Goal: Task Accomplishment & Management: Use online tool/utility

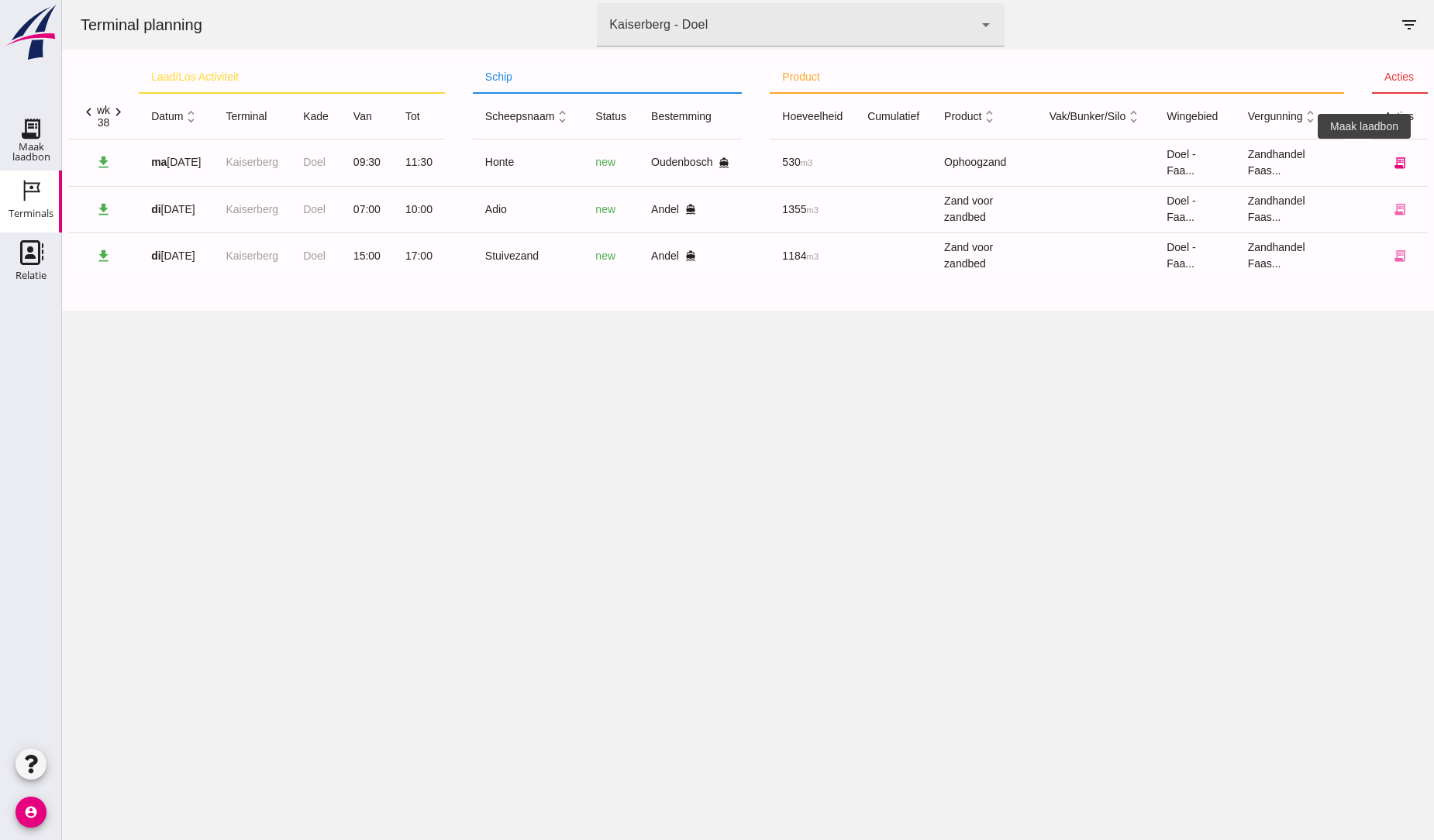
click at [1393, 158] on icon "receipt_long" at bounding box center [1400, 162] width 14 height 14
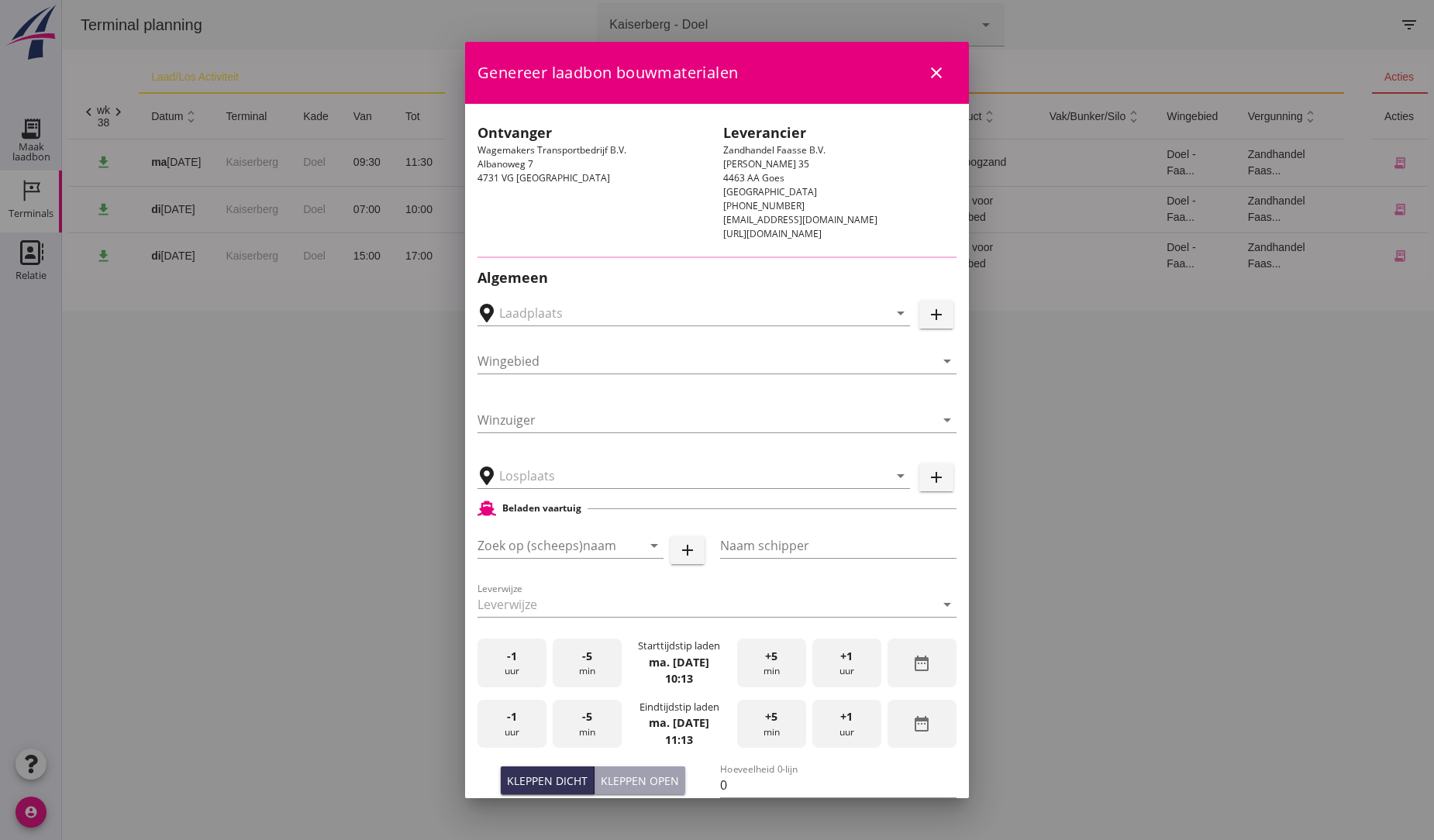
type input "Wagemakers Grondwerkbedrijf B.V., [GEOGRAPHIC_DATA]"
type input "Honte"
type input "[PERSON_NAME]"
type input "560"
type input "Ophoogzand (6120)"
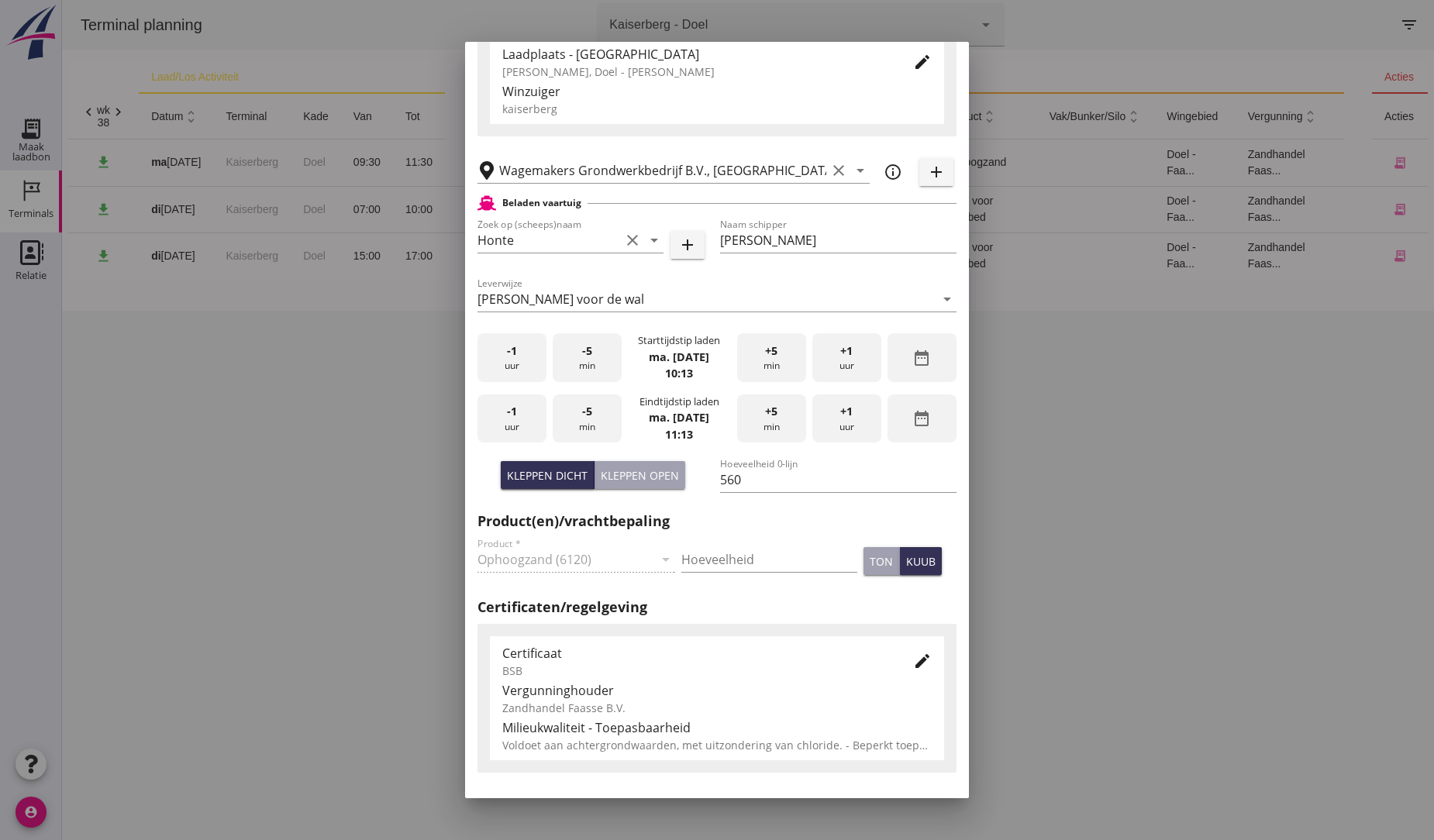
scroll to position [258, 0]
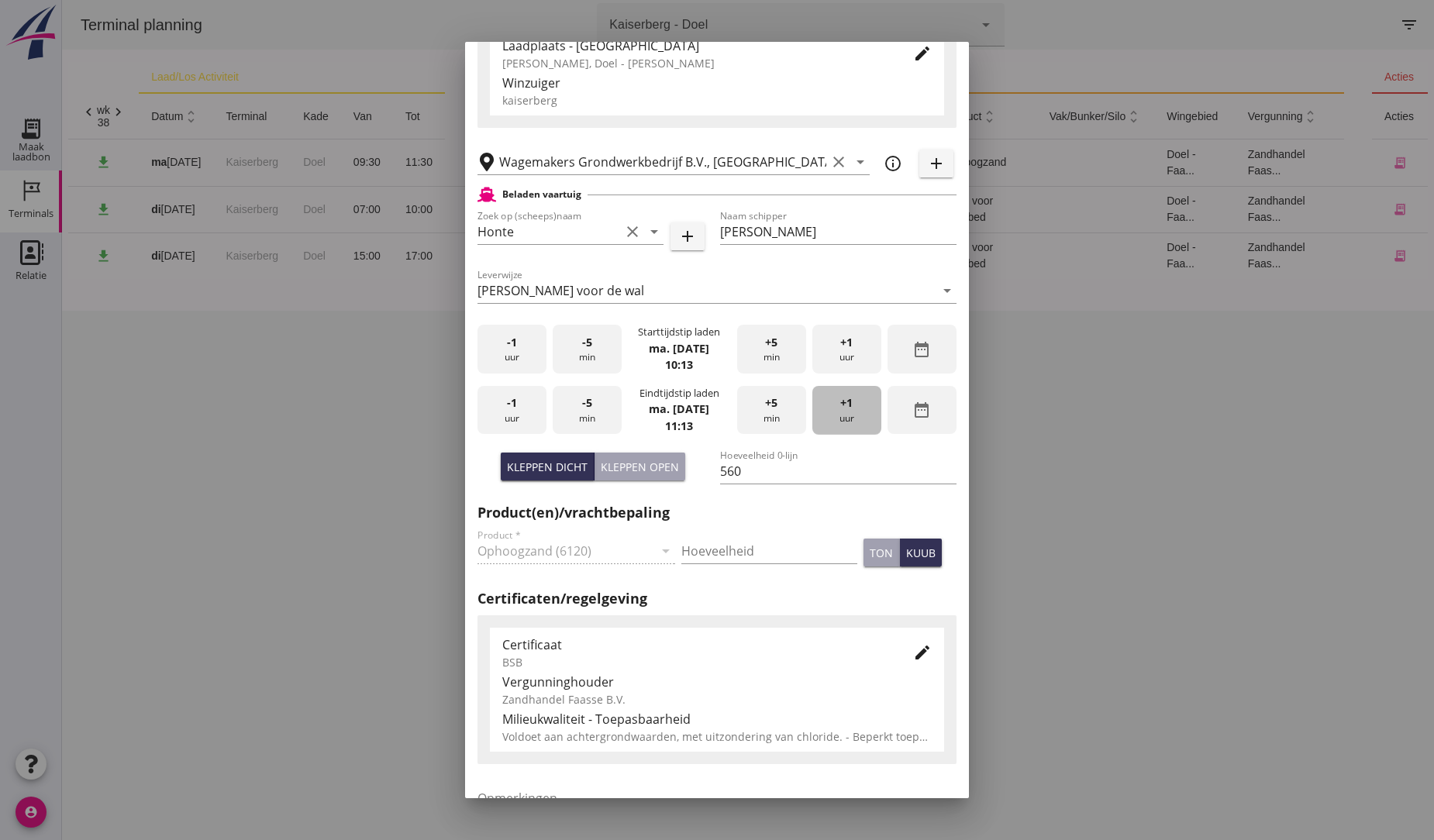
click at [831, 411] on div "+1 uur" at bounding box center [847, 410] width 69 height 49
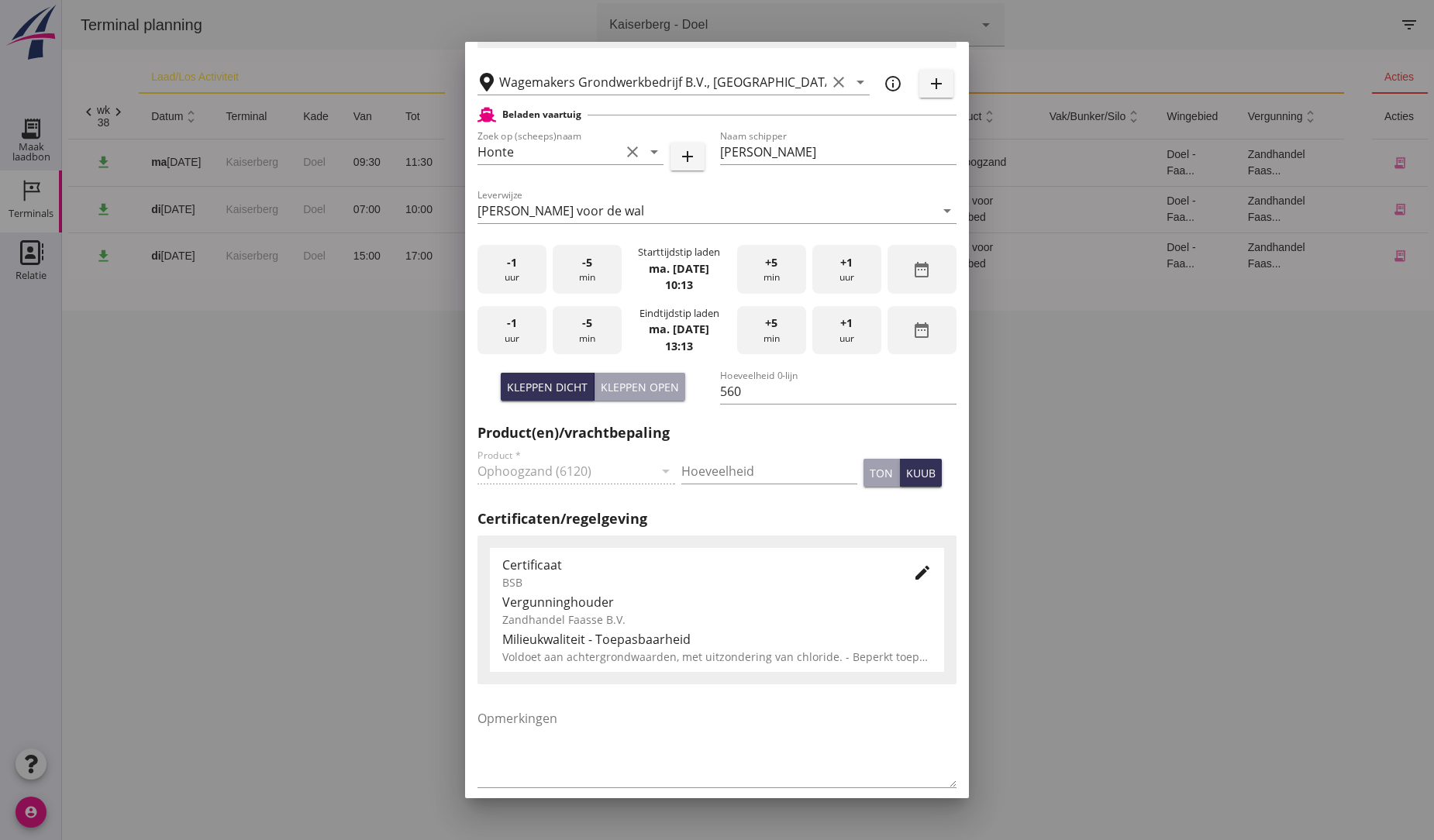
scroll to position [410, 0]
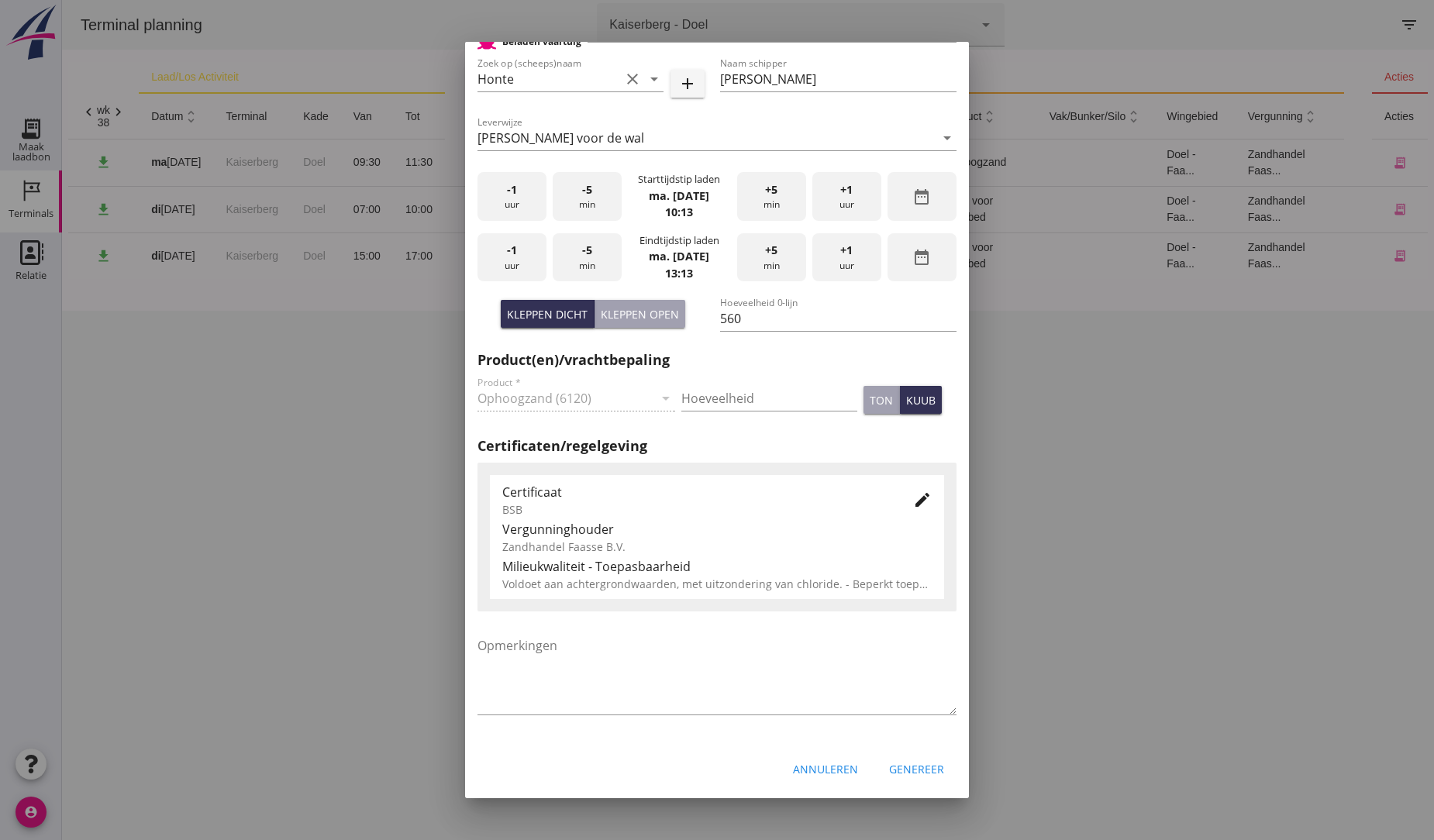
click at [903, 762] on div "Genereer" at bounding box center [916, 769] width 55 height 16
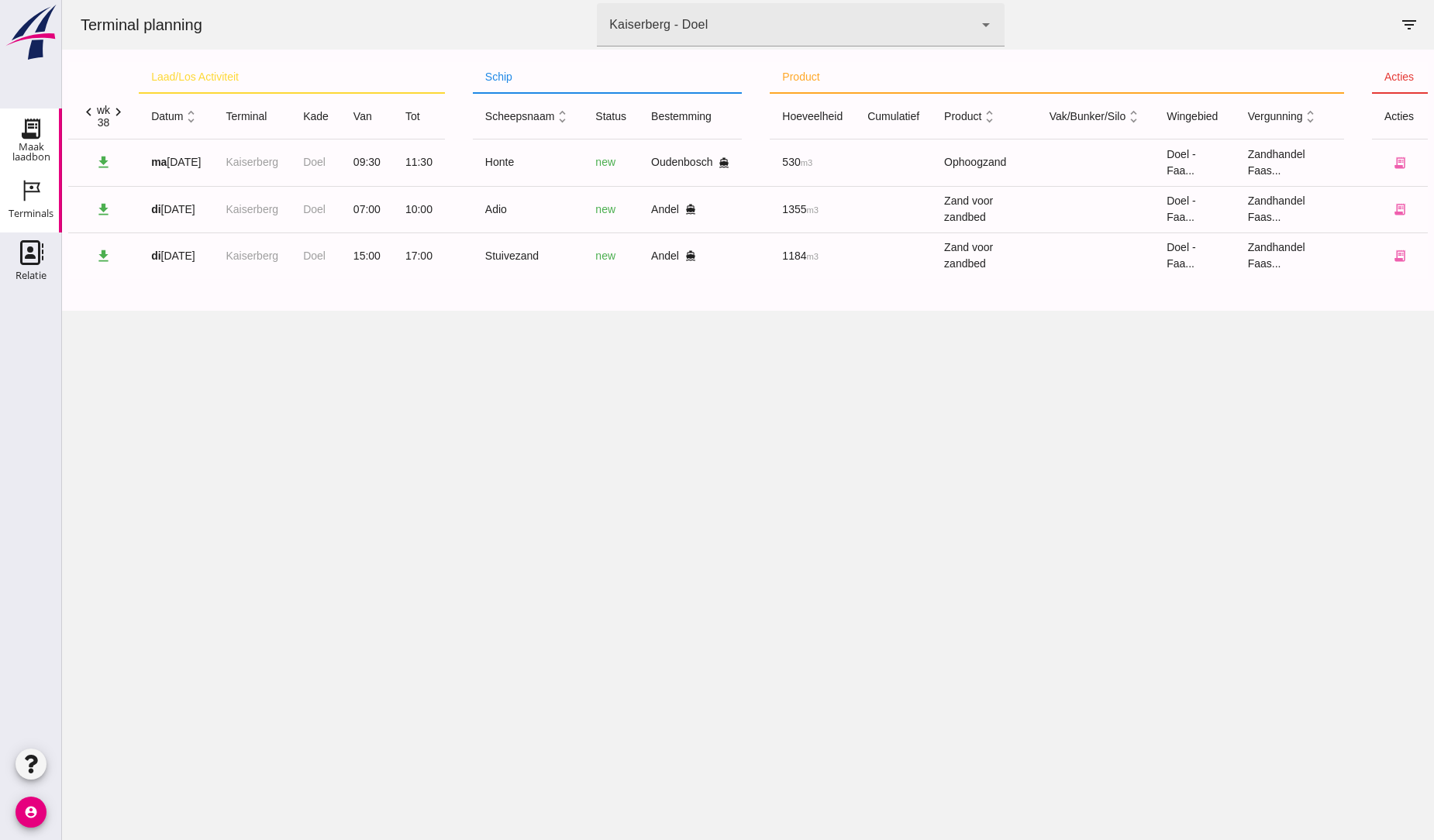
click at [39, 132] on use at bounding box center [30, 128] width 24 height 24
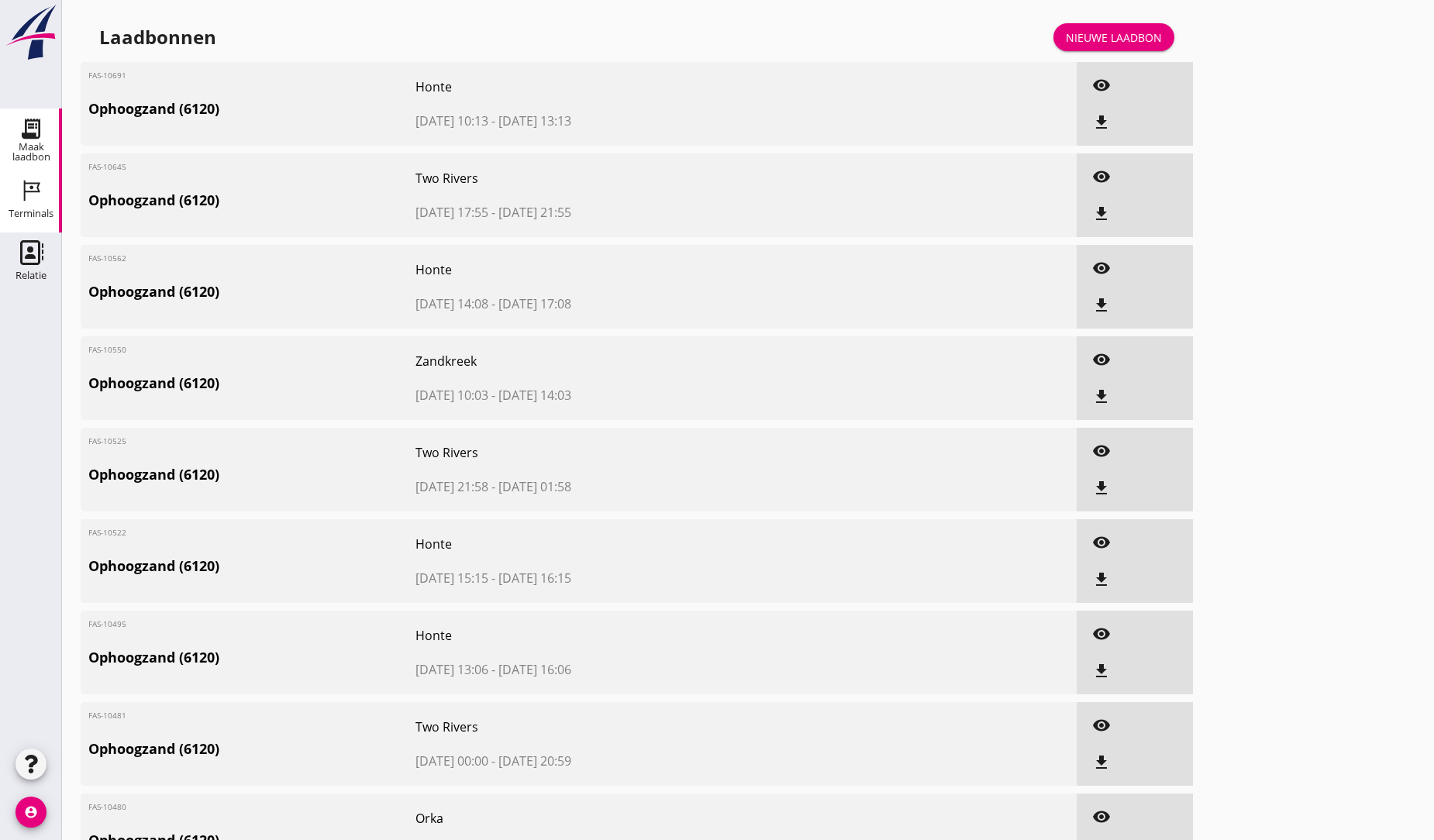
click at [22, 188] on icon "Terminals" at bounding box center [30, 190] width 24 height 24
